Goal: Navigation & Orientation: Find specific page/section

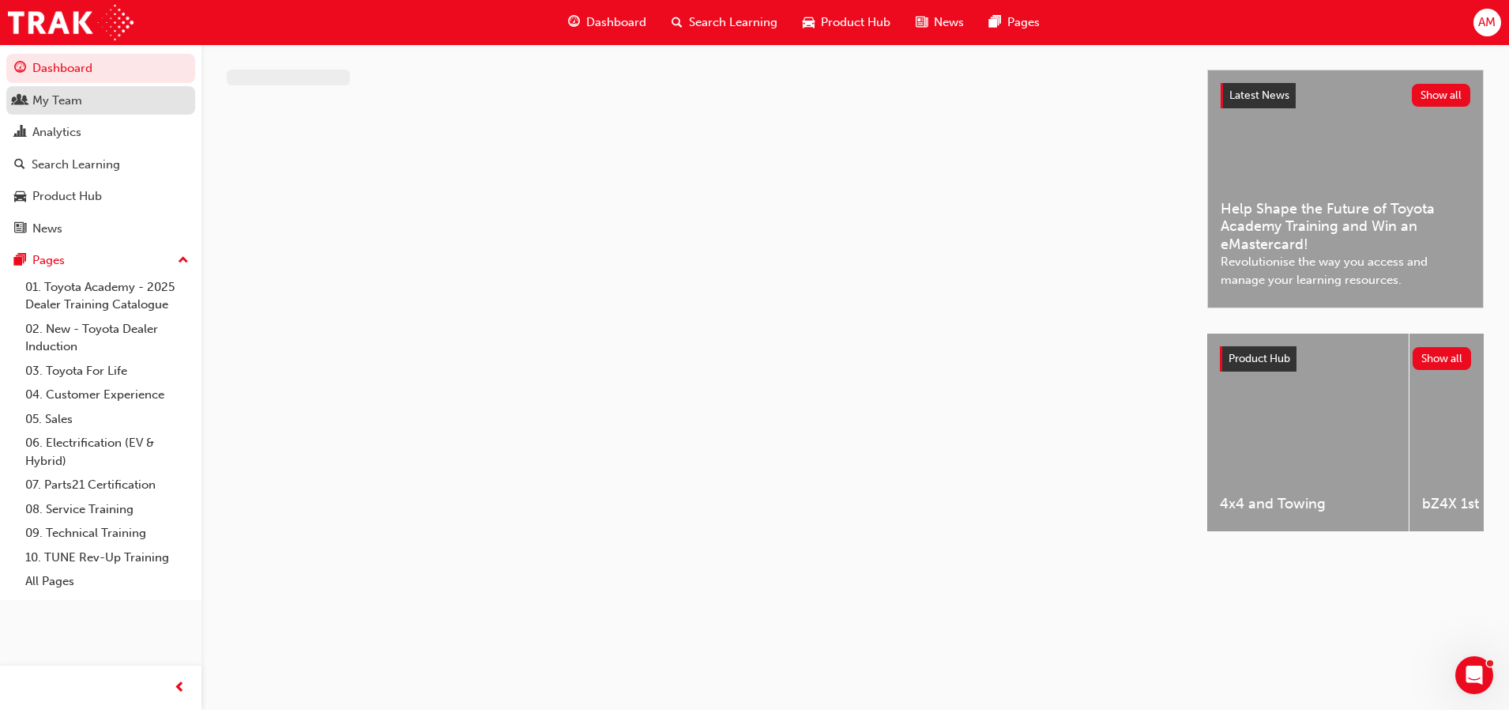
click at [122, 103] on div "My Team" at bounding box center [100, 101] width 173 height 20
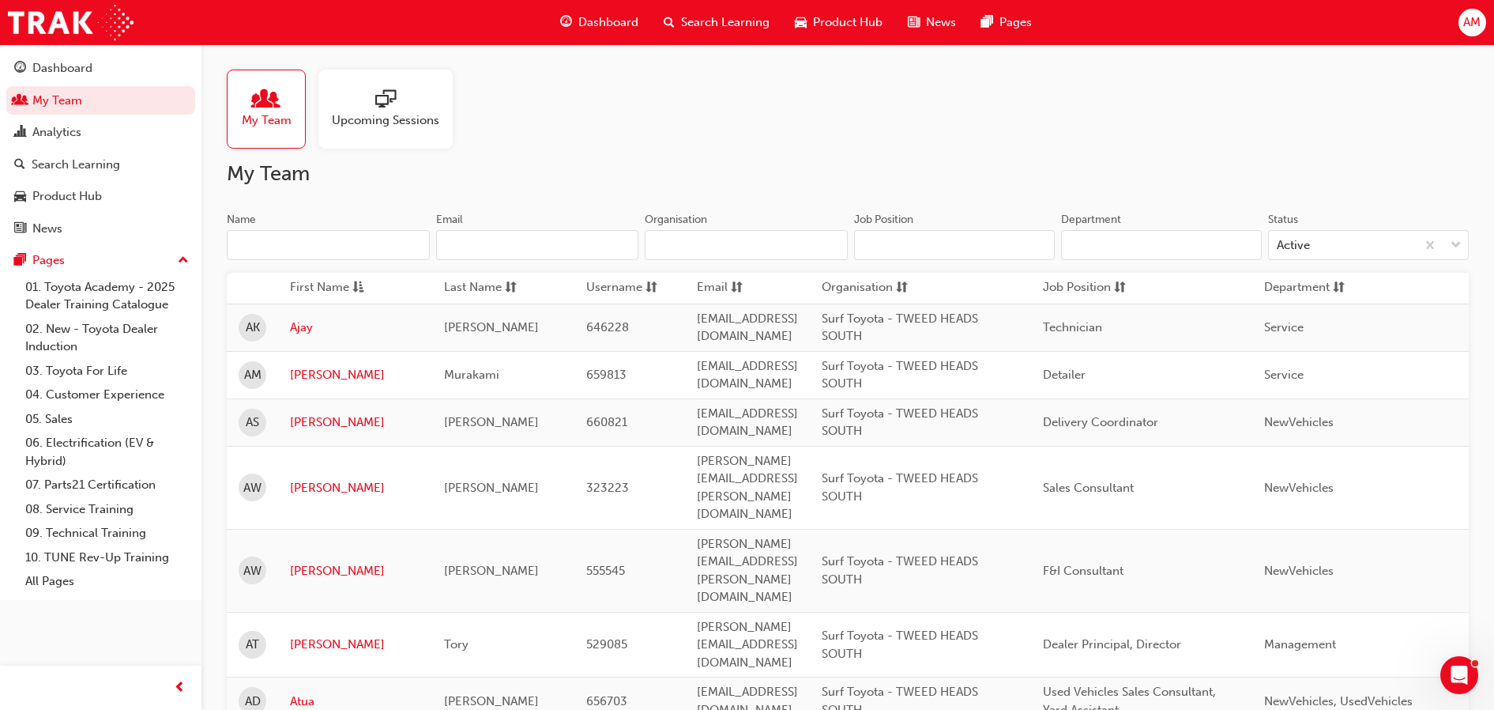
click at [320, 249] on input "Name" at bounding box center [328, 245] width 203 height 30
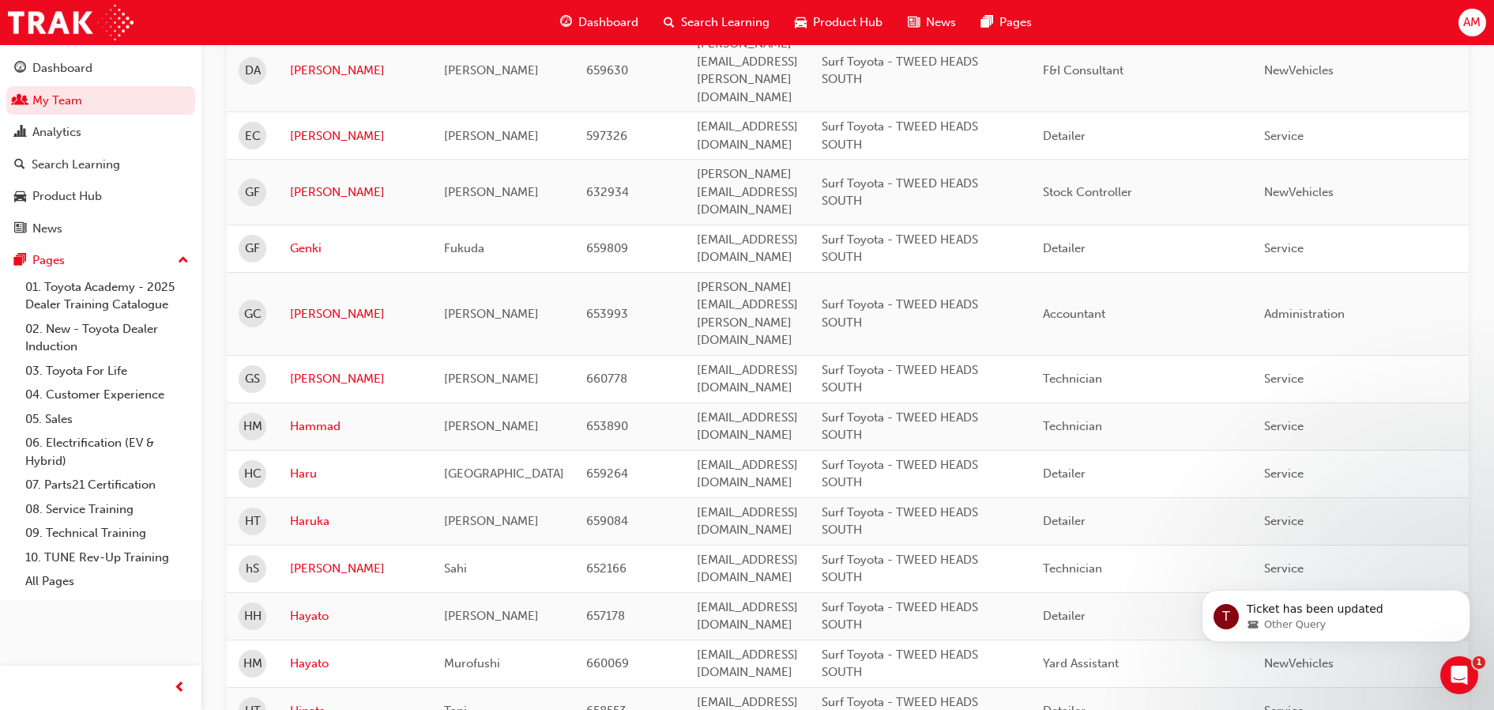
scroll to position [2212, 0]
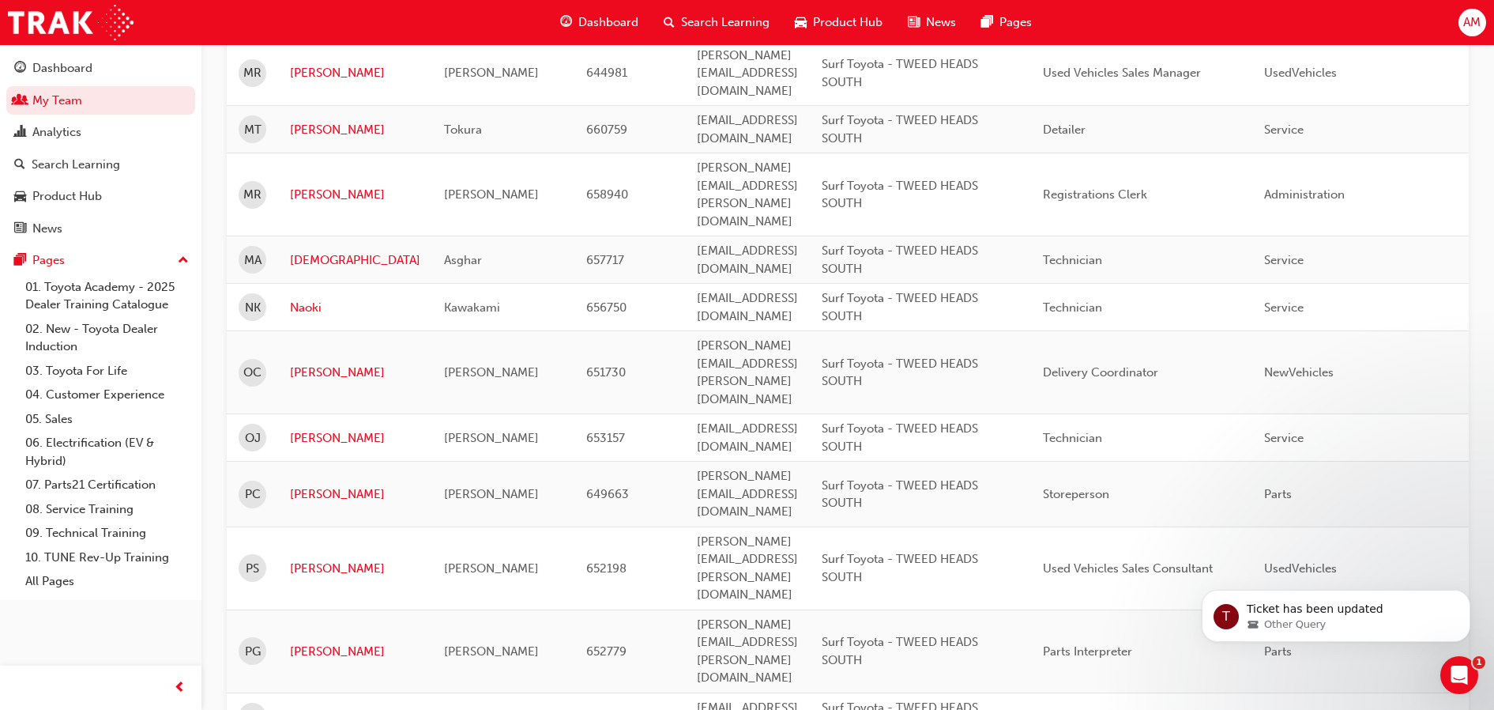
scroll to position [2113, 0]
